Goal: Navigation & Orientation: Find specific page/section

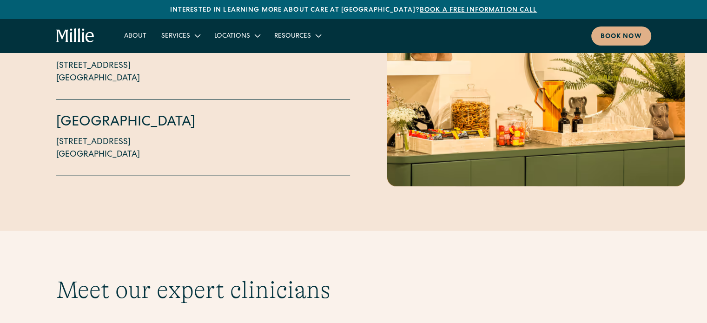
scroll to position [2251, 0]
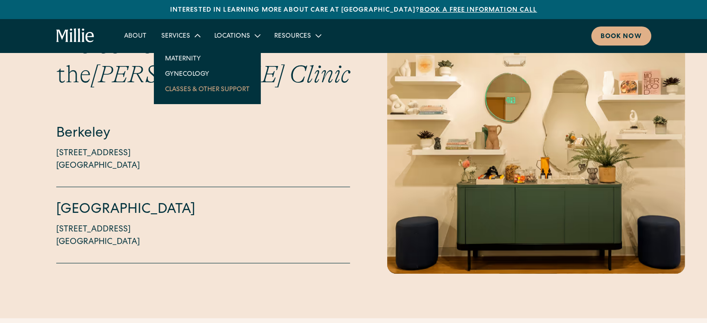
click at [186, 88] on link "Classes & Other Support" at bounding box center [207, 88] width 99 height 15
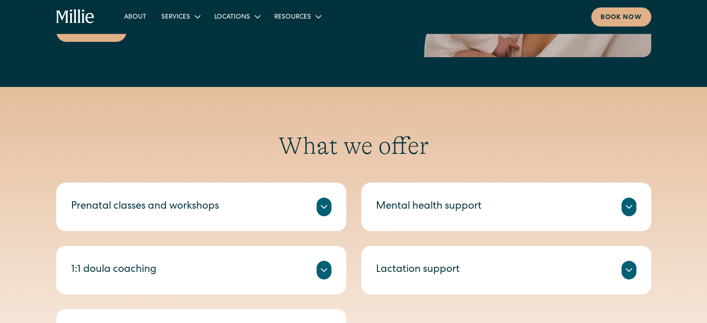
scroll to position [372, 0]
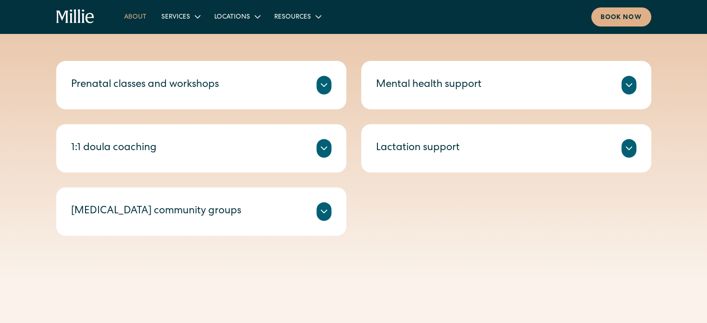
click at [139, 16] on link "About" at bounding box center [135, 16] width 37 height 15
